Goal: Task Accomplishment & Management: Use online tool/utility

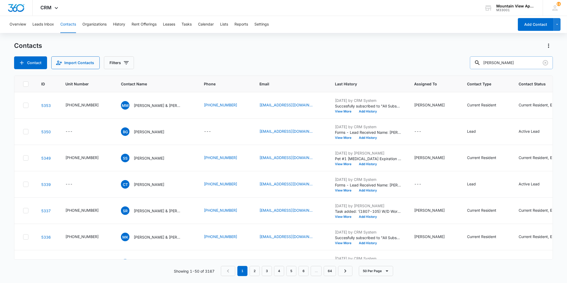
type input "[PERSON_NAME]"
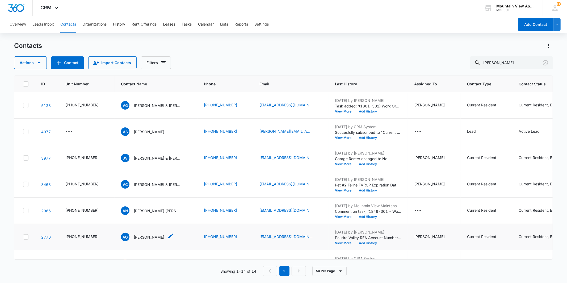
click at [148, 235] on p "[PERSON_NAME]" at bounding box center [149, 237] width 31 height 6
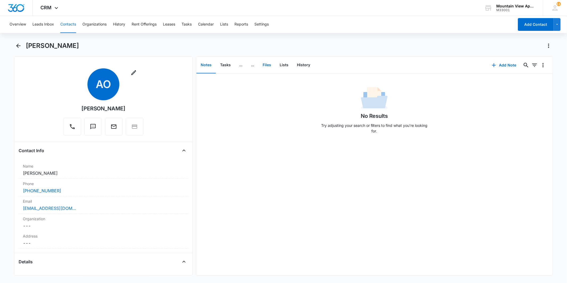
click at [269, 71] on button "Files" at bounding box center [267, 65] width 17 height 16
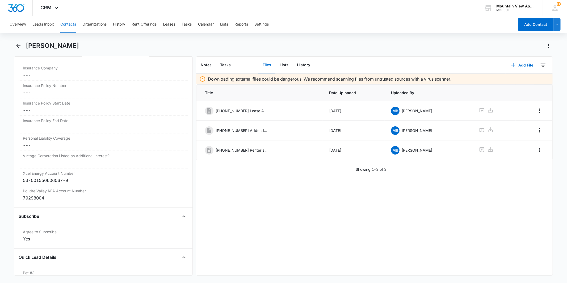
scroll to position [1213, 0]
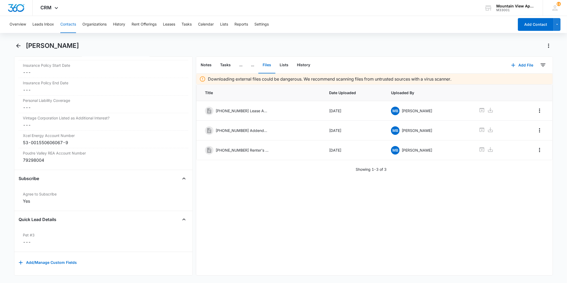
click at [62, 24] on button "Contacts" at bounding box center [68, 24] width 16 height 17
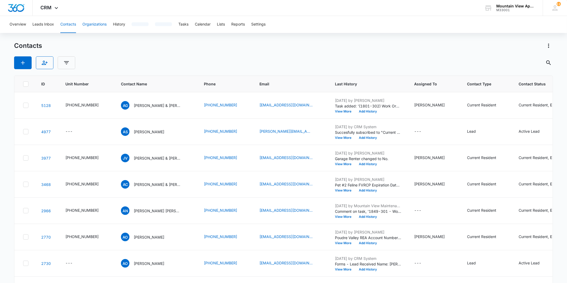
click at [68, 27] on button "Contacts" at bounding box center [68, 24] width 16 height 17
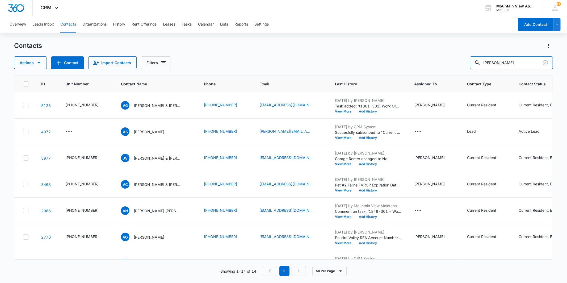
drag, startPoint x: 473, startPoint y: 63, endPoint x: 460, endPoint y: 63, distance: 13.0
click at [460, 63] on div "Actions Contact Import Contacts Filters [PERSON_NAME]" at bounding box center [283, 62] width 539 height 13
type input "[PERSON_NAME]"
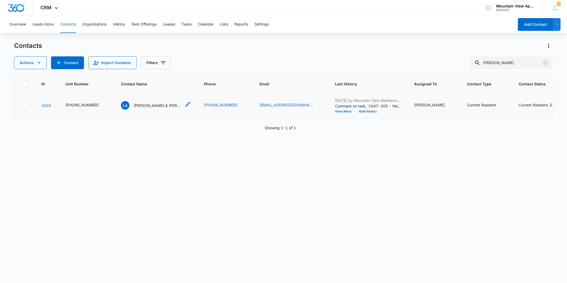
click at [149, 104] on p "[PERSON_NAME] & [PERSON_NAME]" at bounding box center [158, 106] width 48 height 6
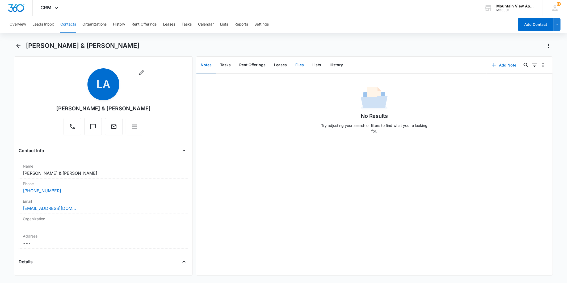
click at [301, 65] on button "Files" at bounding box center [299, 65] width 17 height 16
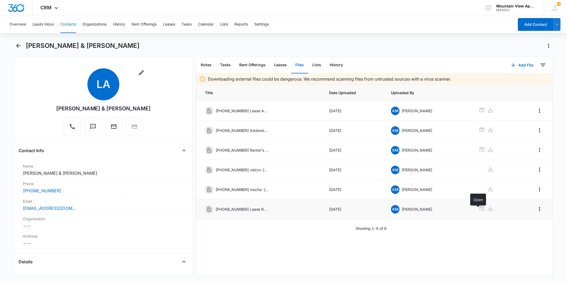
click at [480, 212] on icon at bounding box center [482, 208] width 6 height 6
click at [189, 24] on button "Tasks" at bounding box center [187, 24] width 10 height 17
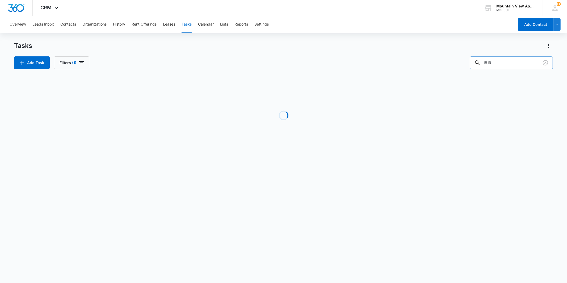
click at [509, 60] on input "1819" at bounding box center [511, 62] width 83 height 13
type input "1847"
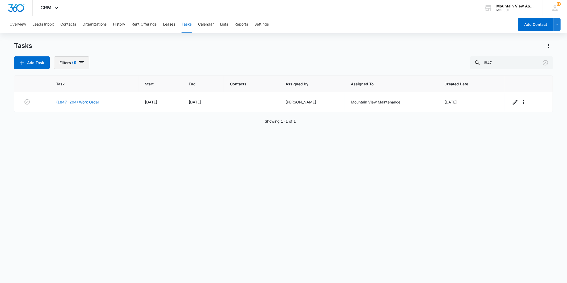
click at [78, 60] on button "Filters (1)" at bounding box center [71, 62] width 35 height 13
click at [71, 124] on label "Complete" at bounding box center [90, 127] width 61 height 6
click at [61, 126] on input "Complete" at bounding box center [60, 126] width 0 height 0
radio input "false"
radio input "true"
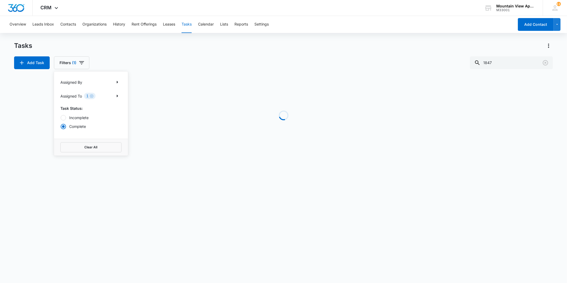
click at [152, 58] on div "Add Task Filters (1) Assigned By Assigned To 1 Task Status: Incomplete Complete…" at bounding box center [283, 62] width 539 height 13
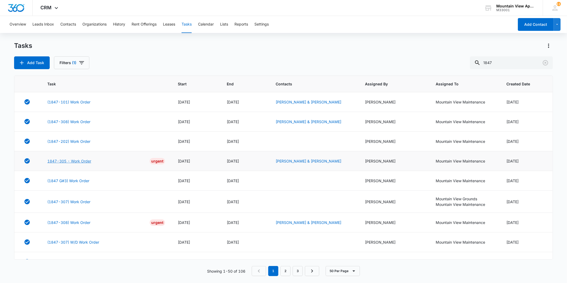
click at [77, 162] on link "1847-305 - Work Order" at bounding box center [69, 161] width 44 height 6
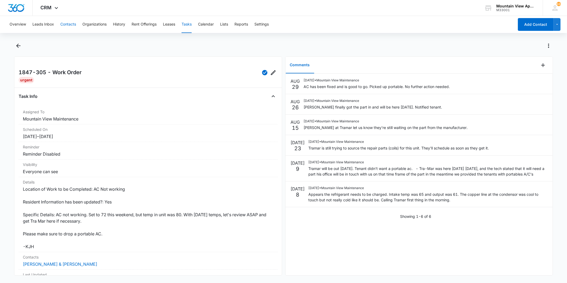
click at [70, 25] on button "Contacts" at bounding box center [68, 24] width 16 height 17
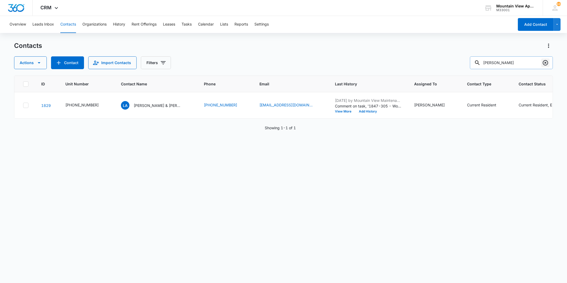
click at [547, 62] on icon "Clear" at bounding box center [546, 63] width 6 height 6
